Goal: Information Seeking & Learning: Learn about a topic

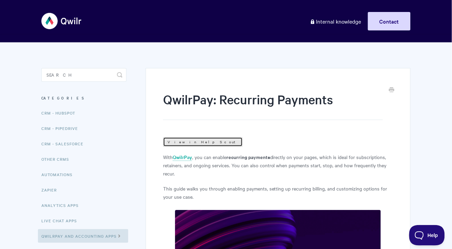
click at [179, 143] on link "View in Help Scout" at bounding box center [203, 142] width 80 height 10
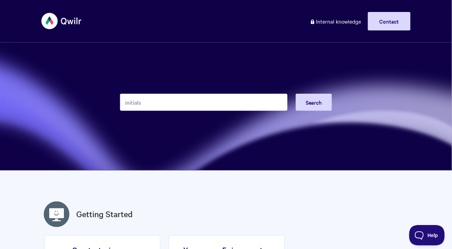
type input "initials"
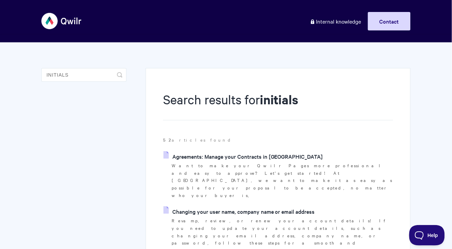
click at [227, 159] on link "Agreements: Manage your Contracts in Qwilr" at bounding box center [243, 156] width 160 height 10
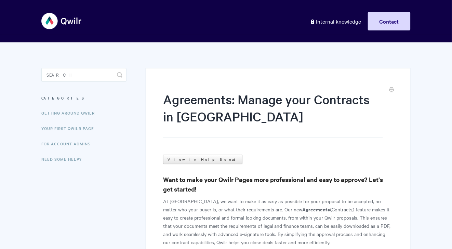
scroll to position [316, 0]
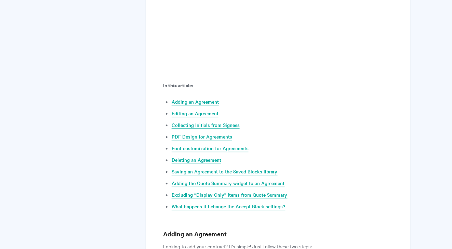
click at [225, 124] on link "Collecting Initials from Signees" at bounding box center [206, 125] width 68 height 8
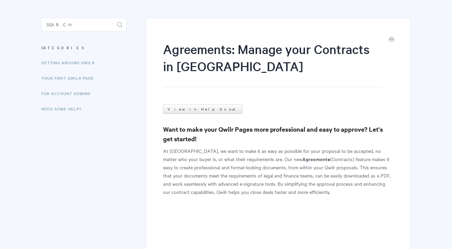
scroll to position [10, 0]
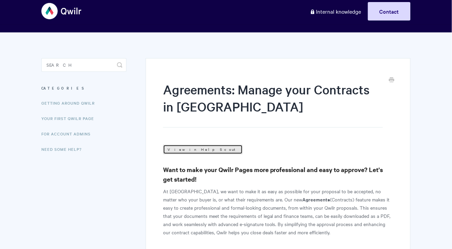
click at [189, 149] on link "View in Help Scout" at bounding box center [203, 150] width 80 height 10
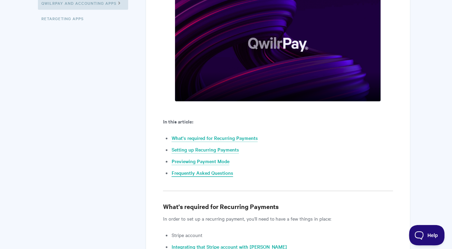
click at [188, 173] on link "Frequently Asked Questions" at bounding box center [203, 174] width 62 height 8
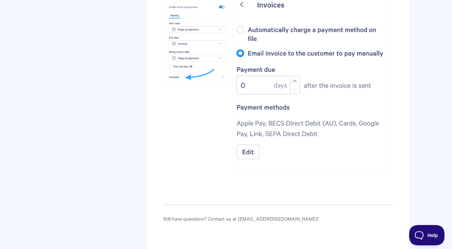
scroll to position [2984, 0]
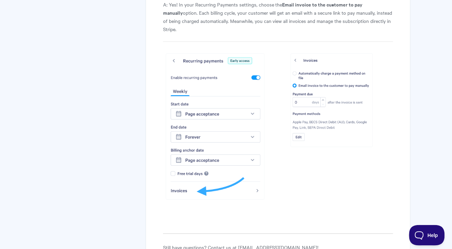
scroll to position [2929, 0]
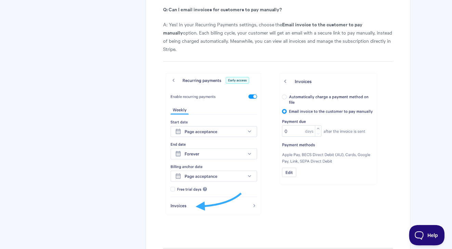
scroll to position [2906, 0]
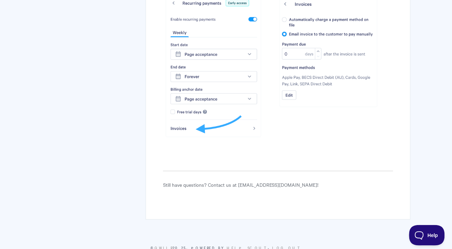
scroll to position [2803, 0]
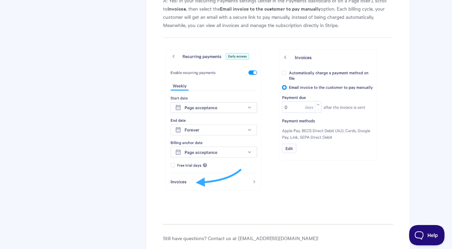
scroll to position [2834, 0]
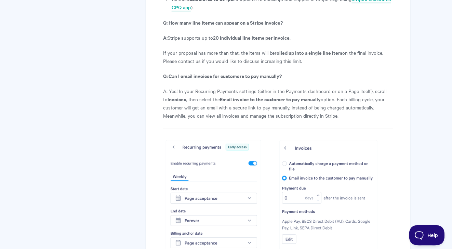
scroll to position [2851, 0]
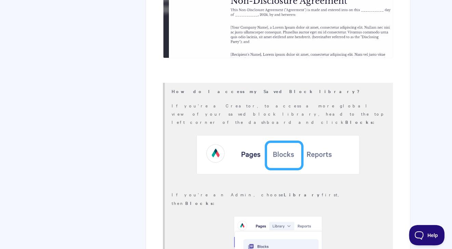
scroll to position [4232, 0]
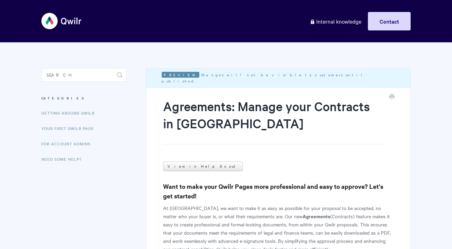
scroll to position [4232, 0]
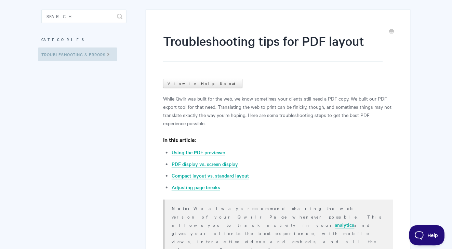
scroll to position [73, 0]
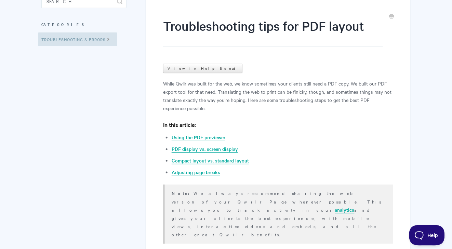
click at [209, 151] on link "PDF display vs. screen display" at bounding box center [205, 149] width 66 height 8
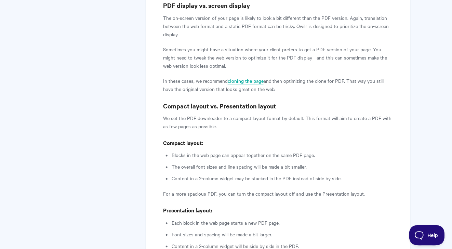
scroll to position [821, 0]
